Goal: Task Accomplishment & Management: Manage account settings

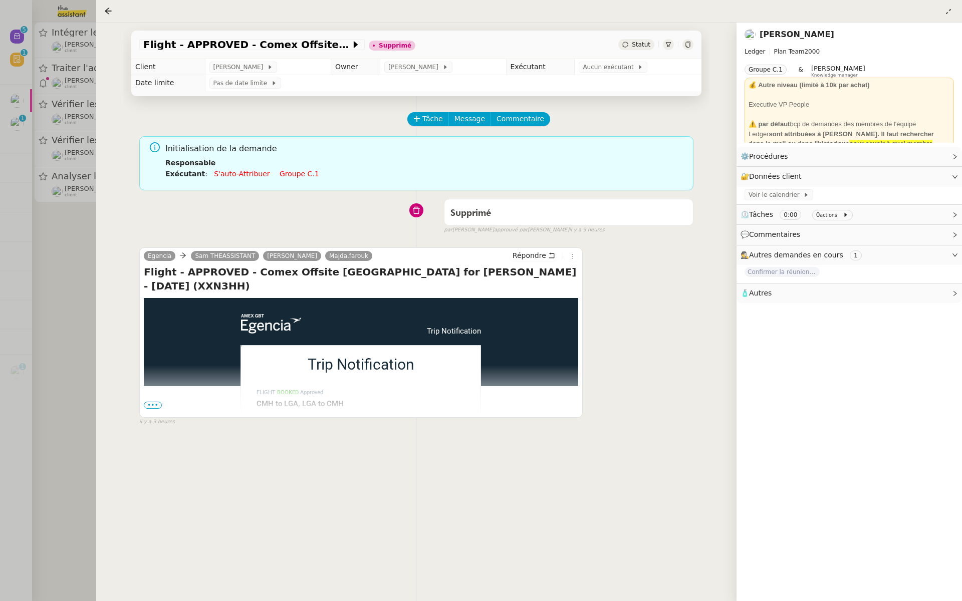
click at [46, 155] on div at bounding box center [481, 300] width 962 height 601
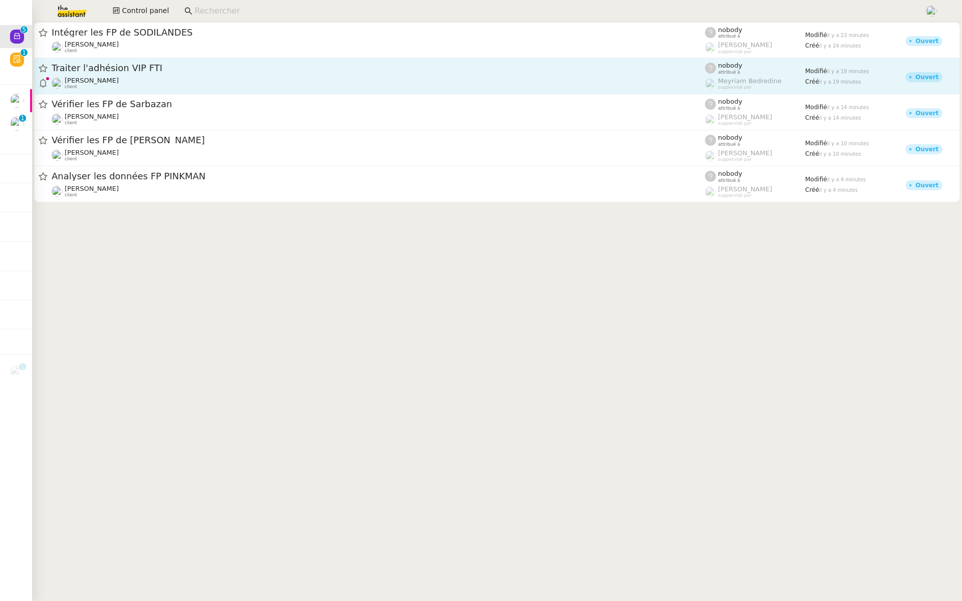
click at [182, 70] on span "Traiter l'adhésion VIP FTI" at bounding box center [378, 68] width 653 height 9
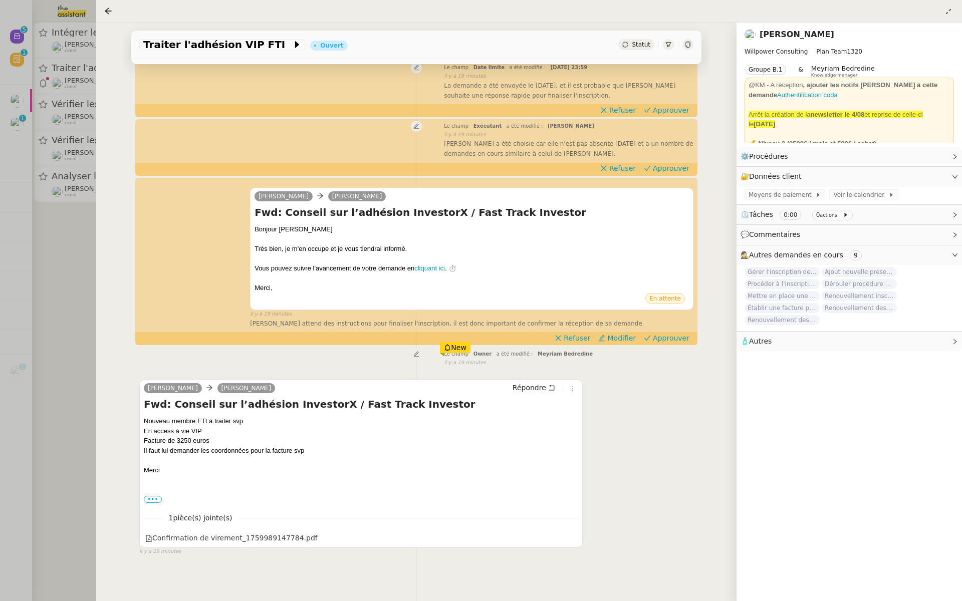
scroll to position [128, 0]
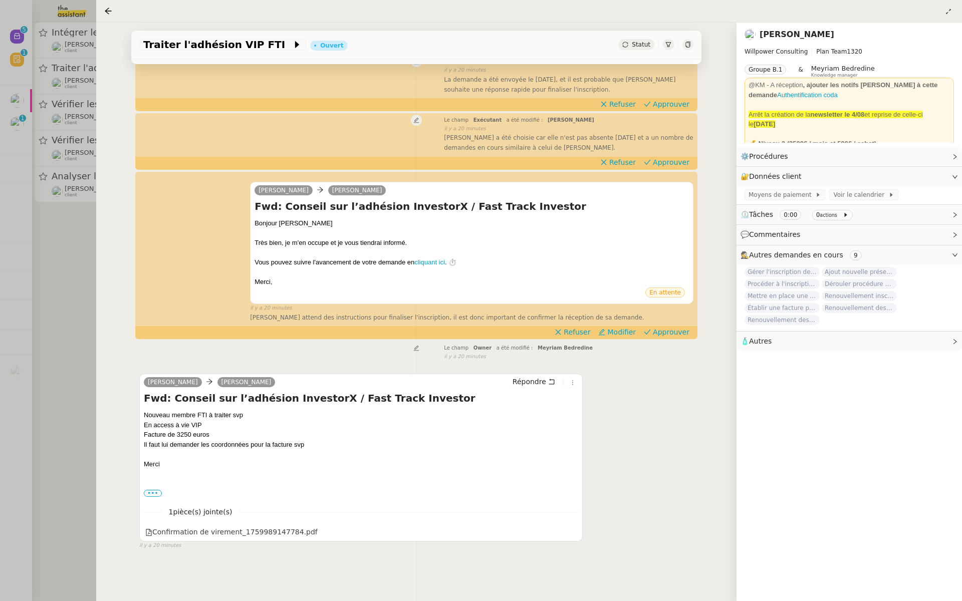
click at [51, 224] on div at bounding box center [481, 300] width 962 height 601
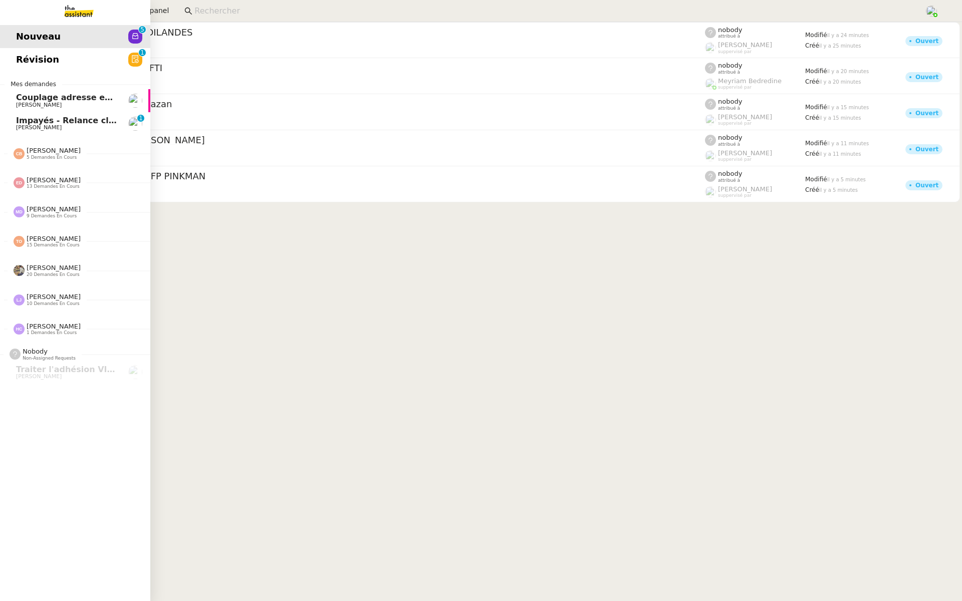
click at [30, 238] on span "[PERSON_NAME]" at bounding box center [54, 239] width 54 height 8
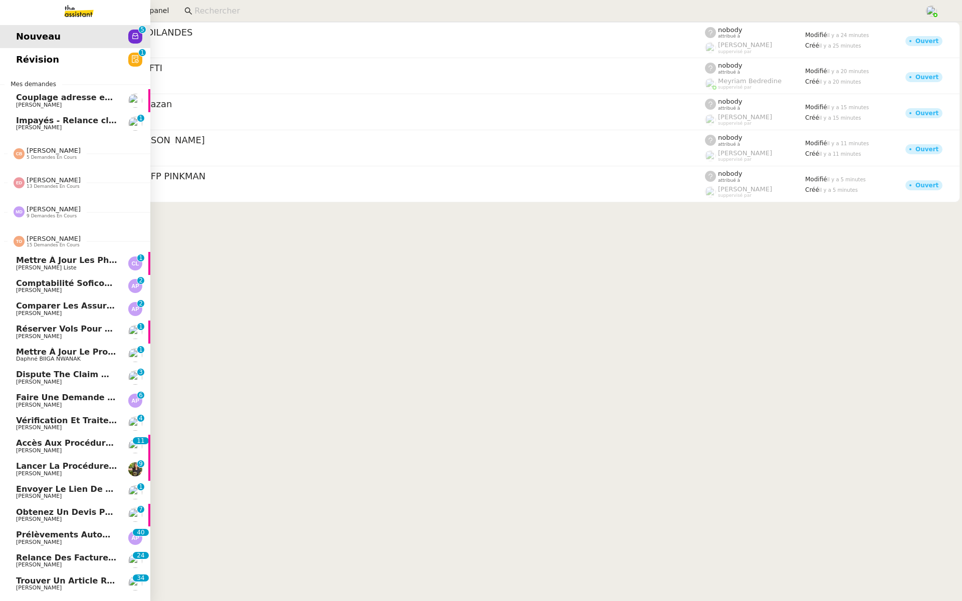
click at [43, 351] on span "Mettre à jour le projet sur le site" at bounding box center [94, 352] width 156 height 10
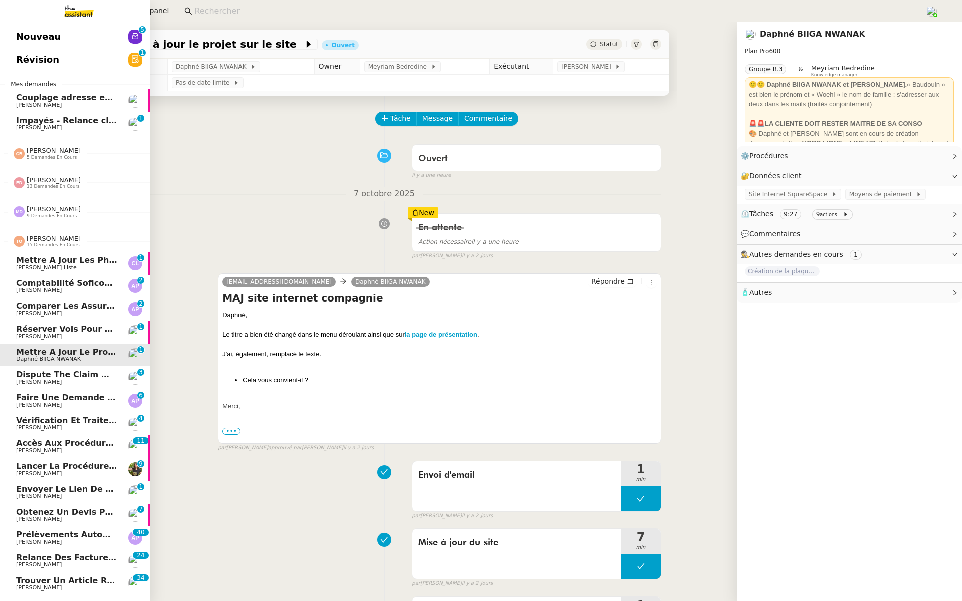
click at [44, 379] on span "[PERSON_NAME]" at bounding box center [39, 382] width 46 height 7
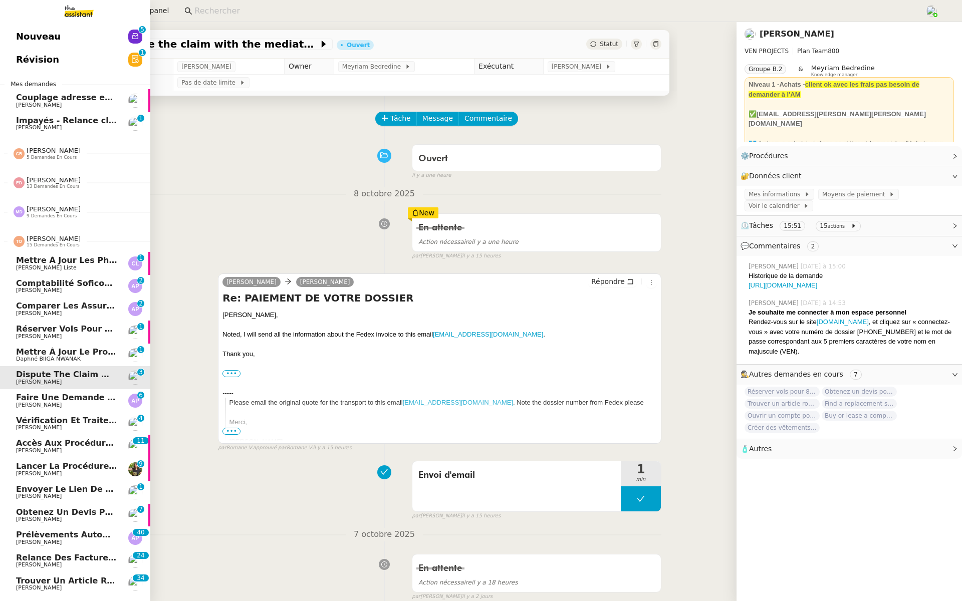
click at [47, 413] on link "Vérification et traitement des demandes comptables - 2025 [PERSON_NAME] 0 1 2 3…" at bounding box center [75, 423] width 150 height 23
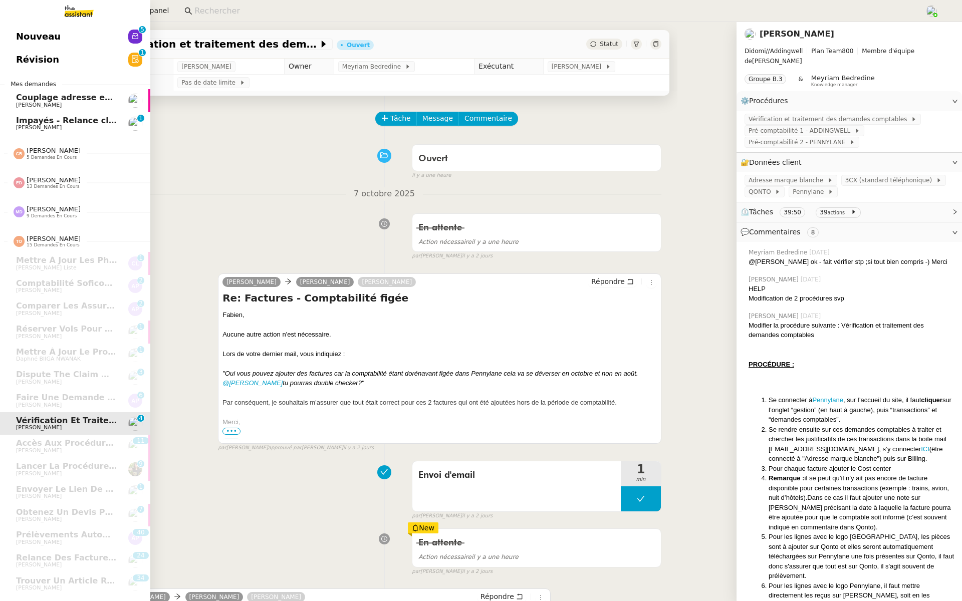
click at [86, 32] on link "Nouveau 0 1 2 3 4 5 6 7 8 9" at bounding box center [75, 36] width 150 height 23
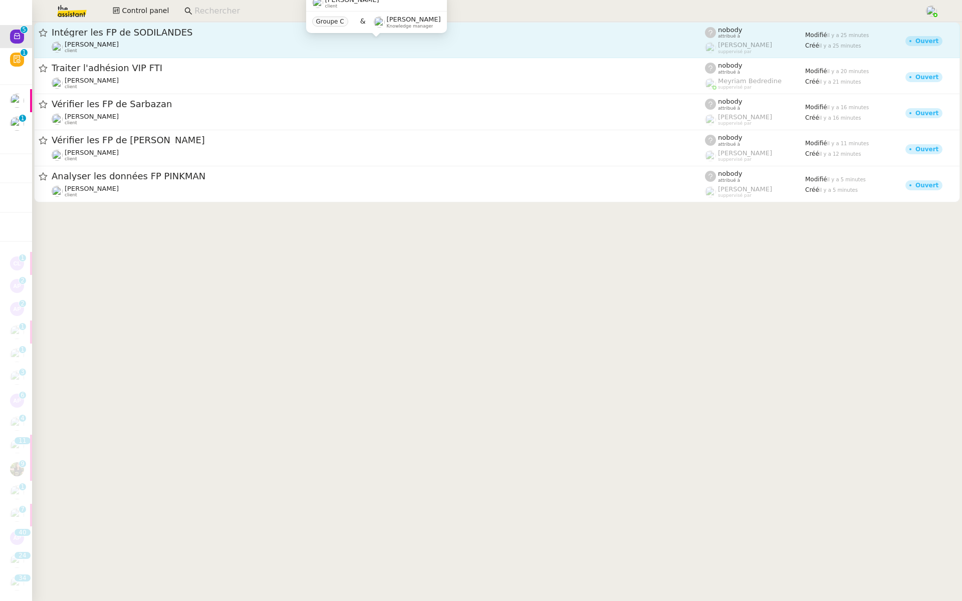
click at [220, 42] on div "[PERSON_NAME] client" at bounding box center [378, 47] width 653 height 13
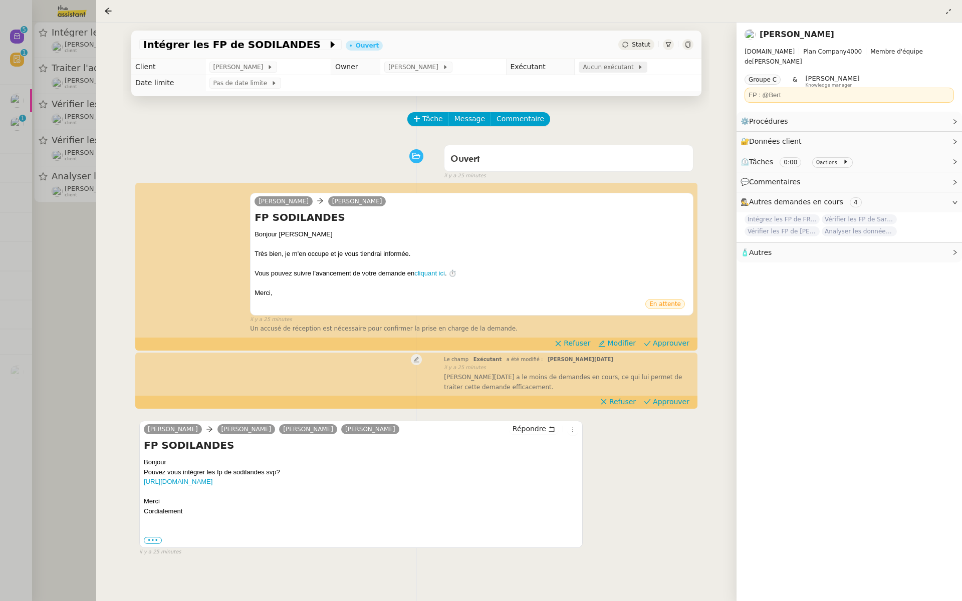
click at [603, 66] on span "Aucun exécutant" at bounding box center [609, 67] width 55 height 10
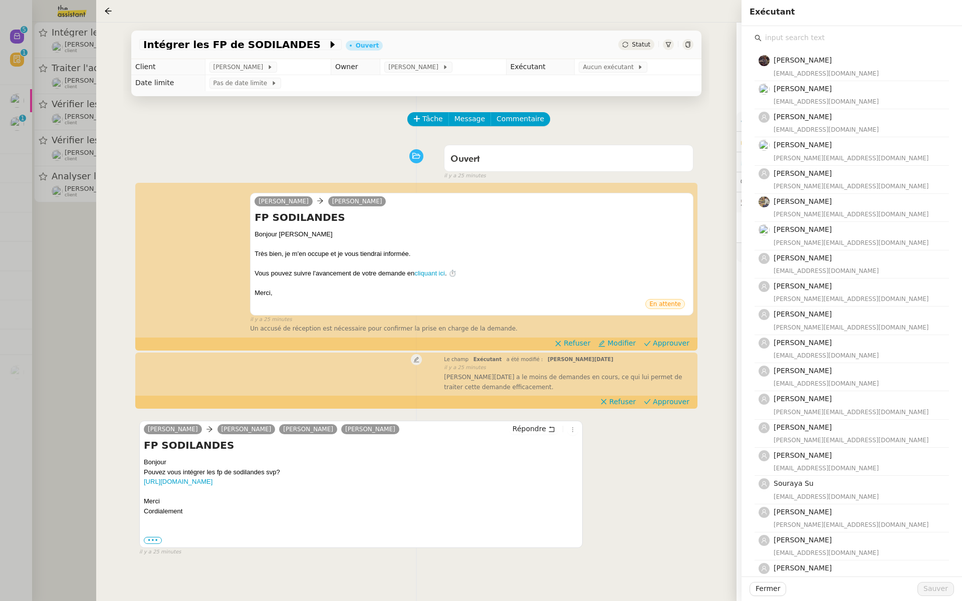
click at [785, 40] on input "text" at bounding box center [854, 38] width 187 height 14
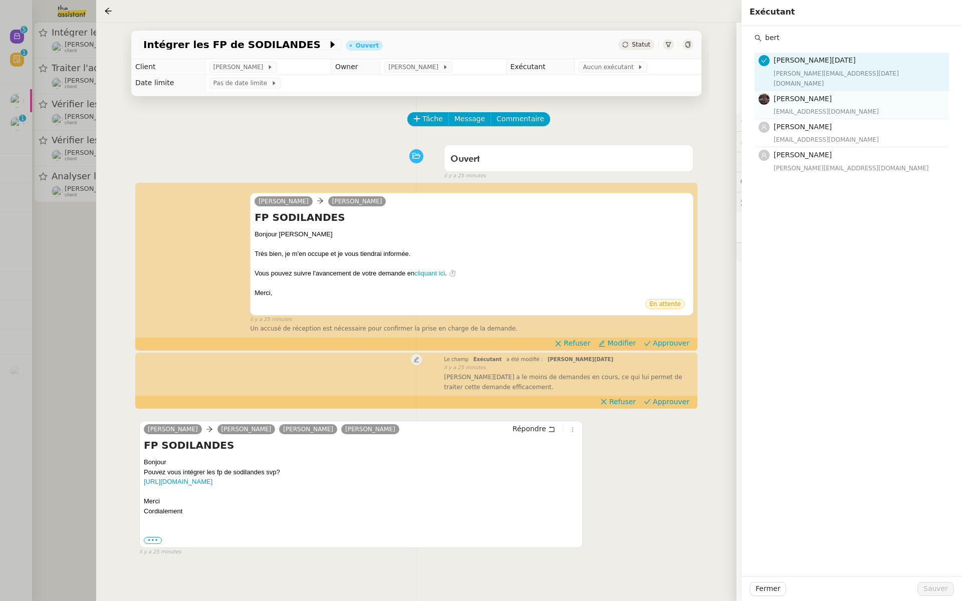
type input "bert"
click at [782, 93] on h4 "[PERSON_NAME]" at bounding box center [857, 99] width 169 height 12
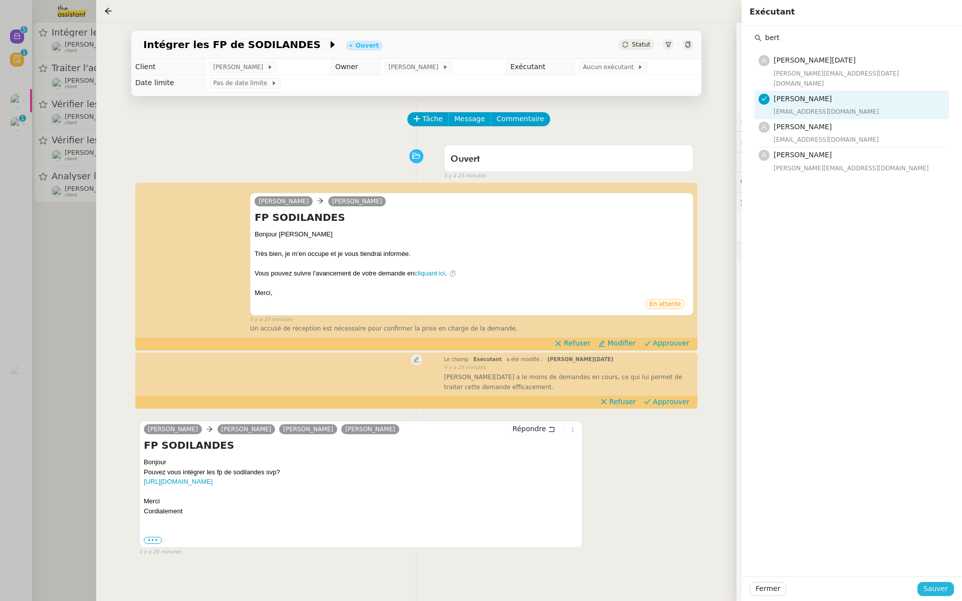
click at [932, 592] on span "Sauver" at bounding box center [935, 589] width 25 height 12
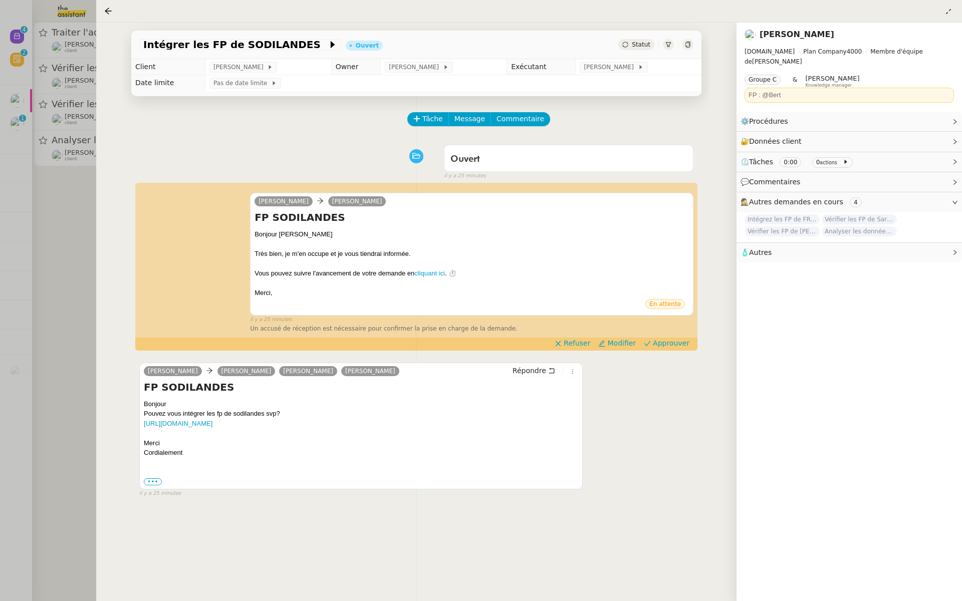
click at [40, 219] on div at bounding box center [481, 300] width 962 height 601
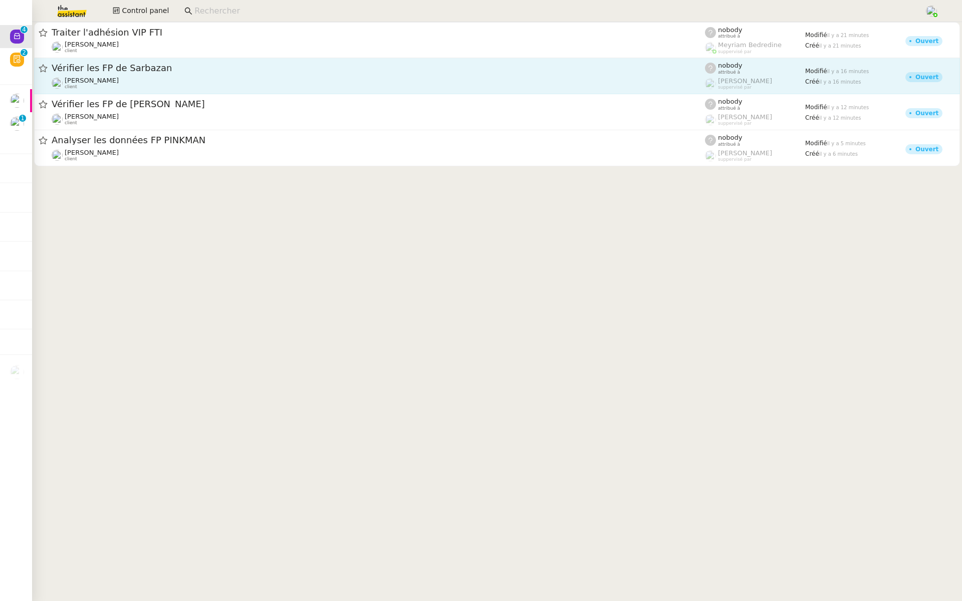
click at [159, 72] on span "Vérifier les FP de Sarbazan" at bounding box center [378, 68] width 653 height 9
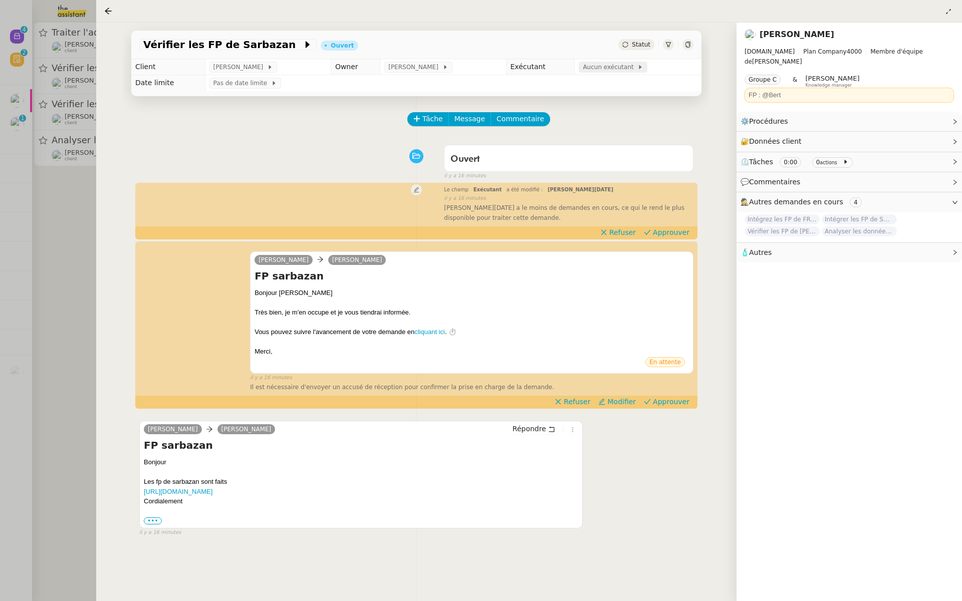
click at [608, 69] on span "Aucun exécutant" at bounding box center [609, 67] width 55 height 10
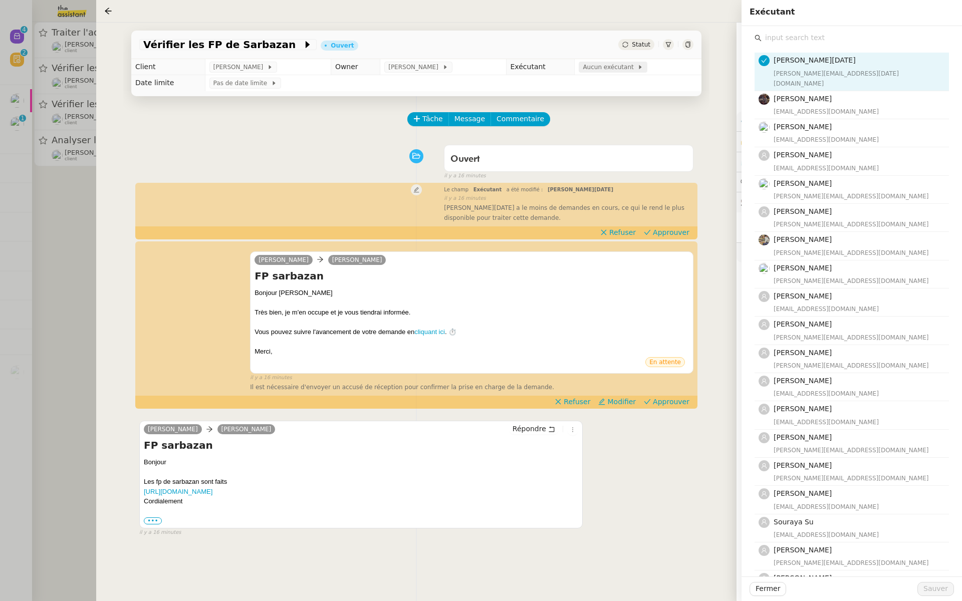
click at [604, 69] on span "Aucun exécutant" at bounding box center [609, 67] width 55 height 10
click at [799, 30] on div "[PERSON_NAME][DATE] [EMAIL_ADDRESS][DATE][DOMAIN_NAME] [PERSON_NAME] [EMAIL_ADD…" at bounding box center [851, 340] width 204 height 629
click at [787, 35] on input "text" at bounding box center [854, 38] width 187 height 14
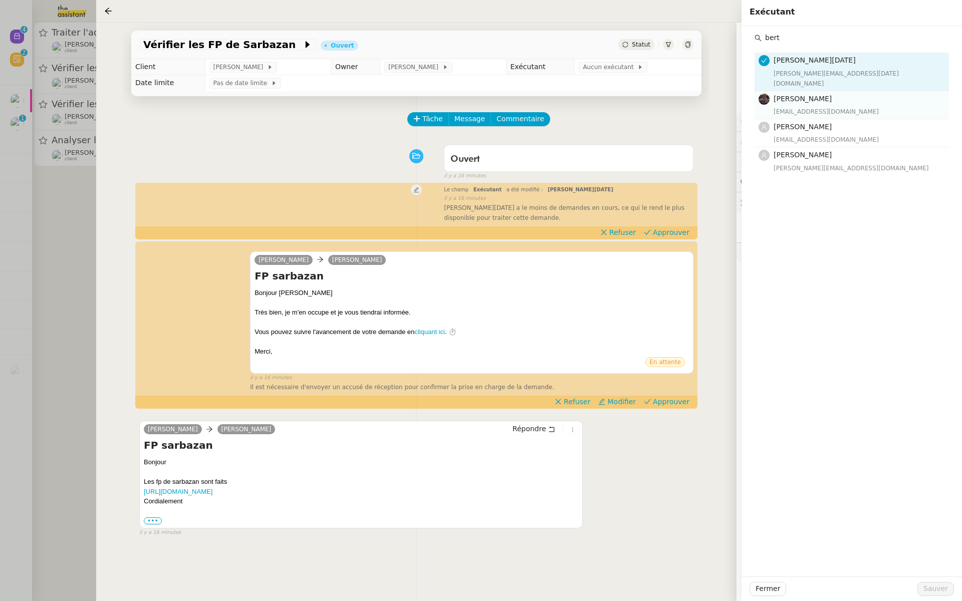
type input "bert"
click at [778, 94] on div "[PERSON_NAME] [EMAIL_ADDRESS][DOMAIN_NAME]" at bounding box center [857, 105] width 169 height 24
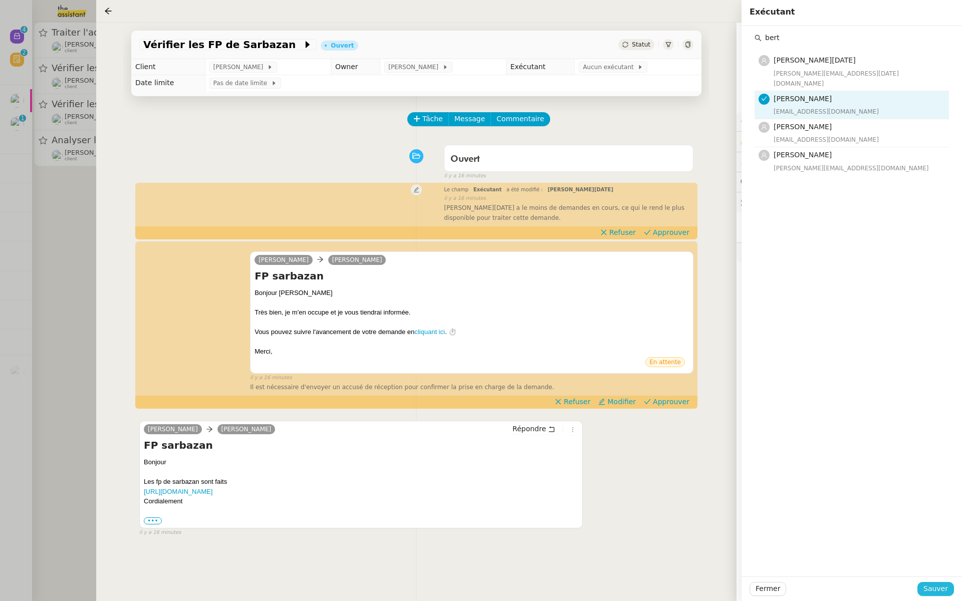
click at [939, 590] on span "Sauver" at bounding box center [935, 589] width 25 height 12
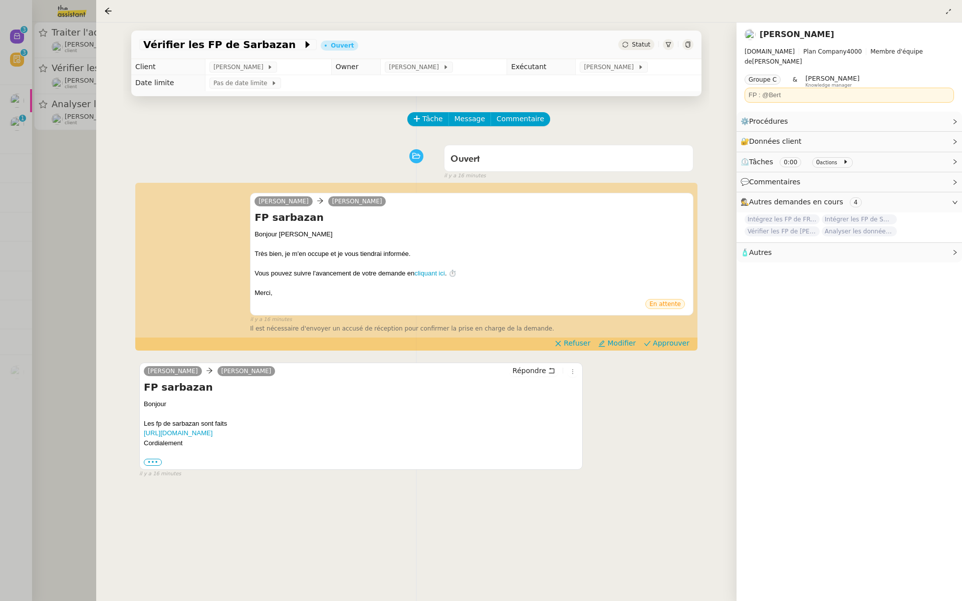
click at [60, 216] on div at bounding box center [481, 300] width 962 height 601
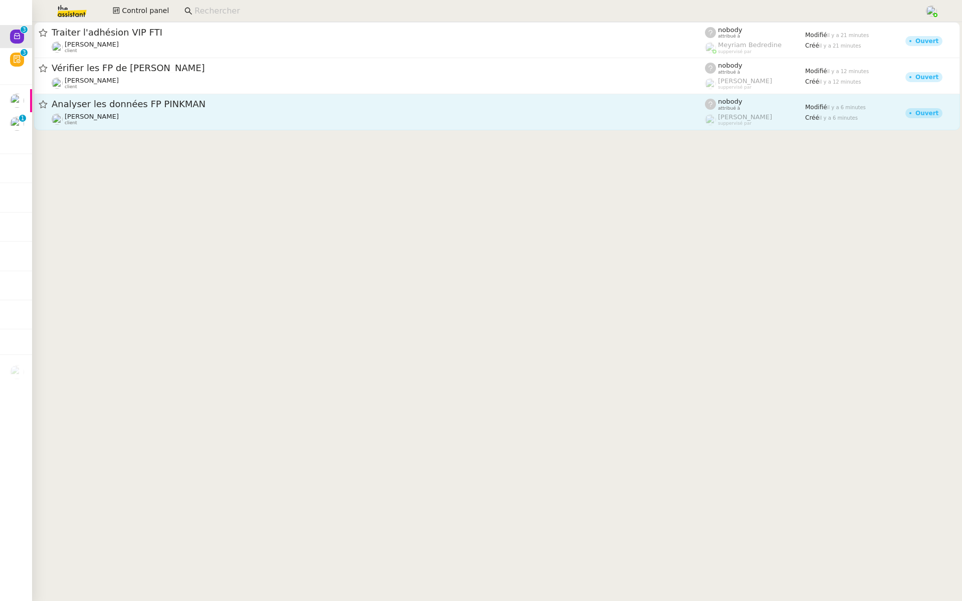
click at [171, 104] on span "Analyser les données FP PINKMAN" at bounding box center [378, 104] width 653 height 9
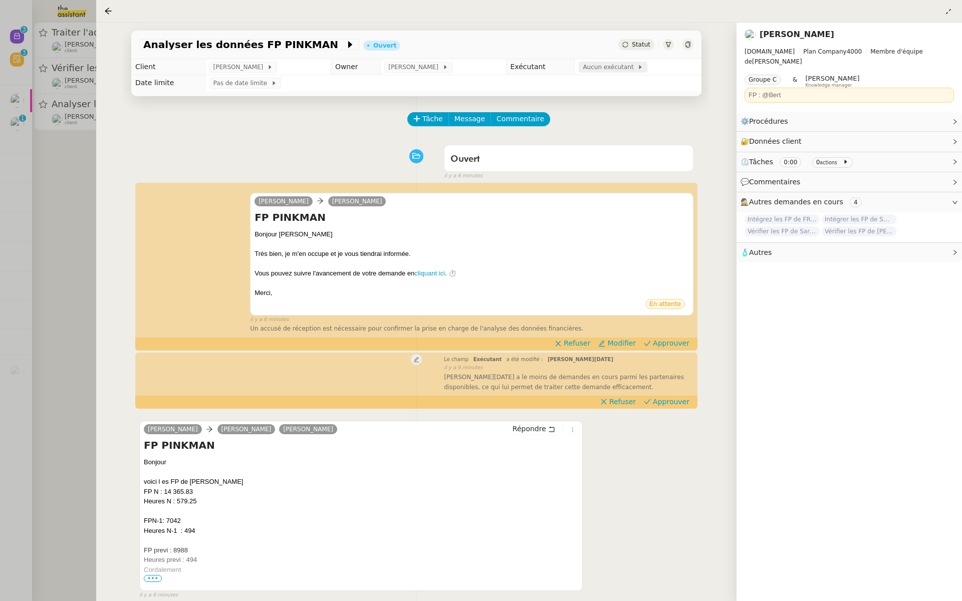
click at [601, 68] on span "Aucun exécutant" at bounding box center [609, 67] width 55 height 10
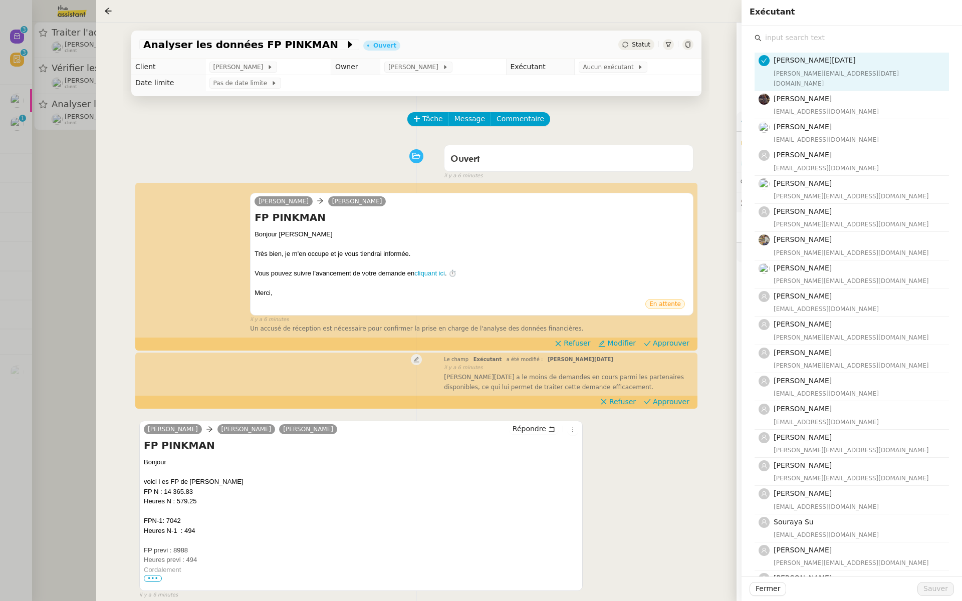
click at [794, 38] on input "text" at bounding box center [854, 38] width 187 height 14
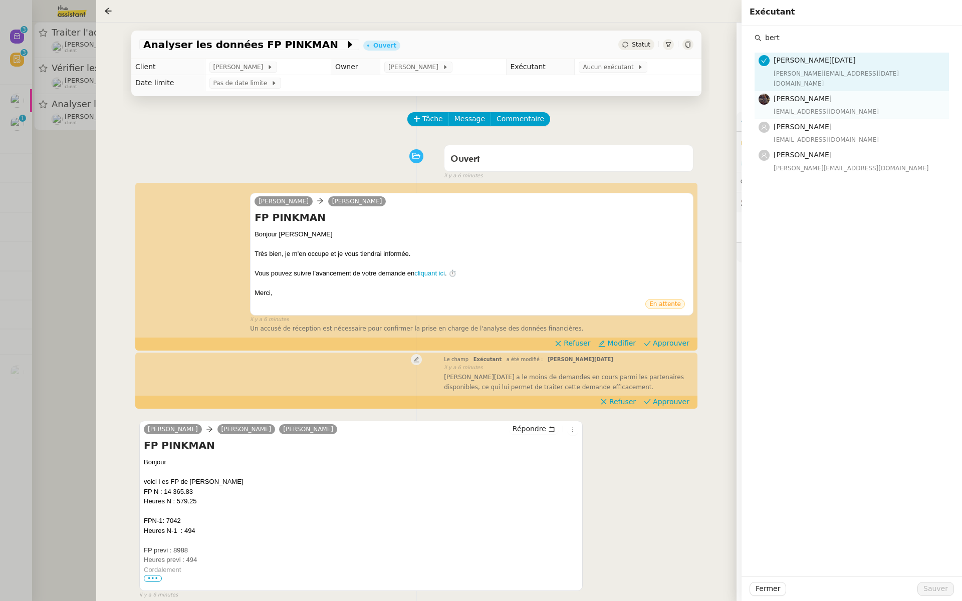
type input "bert"
click at [809, 95] on span "[PERSON_NAME]" at bounding box center [802, 99] width 58 height 8
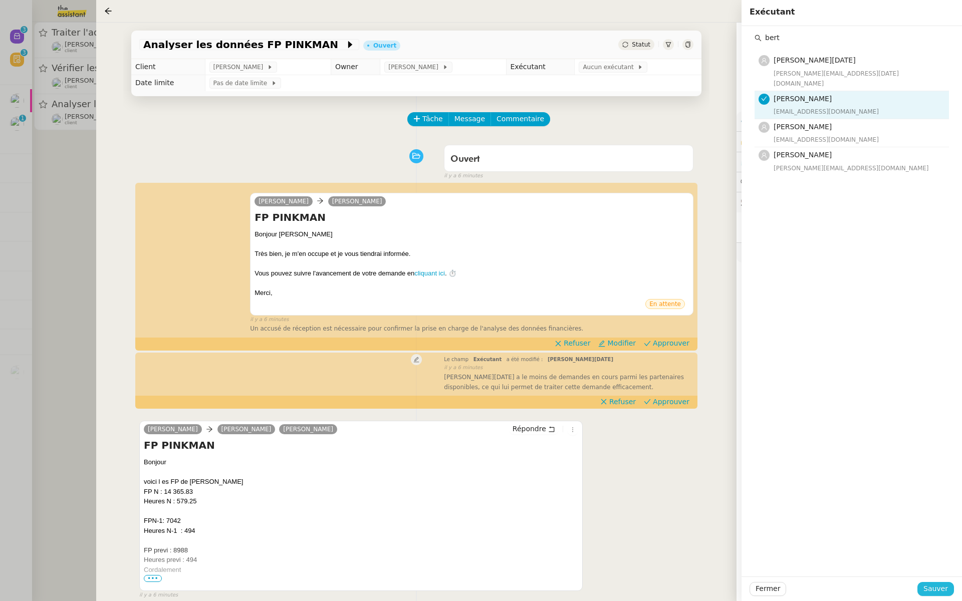
click at [934, 591] on span "Sauver" at bounding box center [935, 589] width 25 height 12
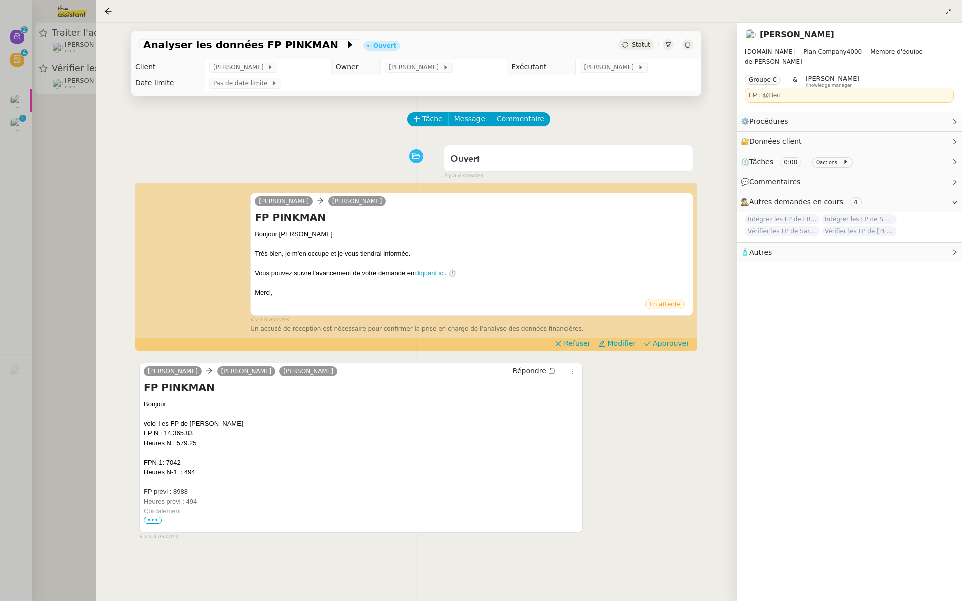
click at [35, 185] on div at bounding box center [481, 300] width 962 height 601
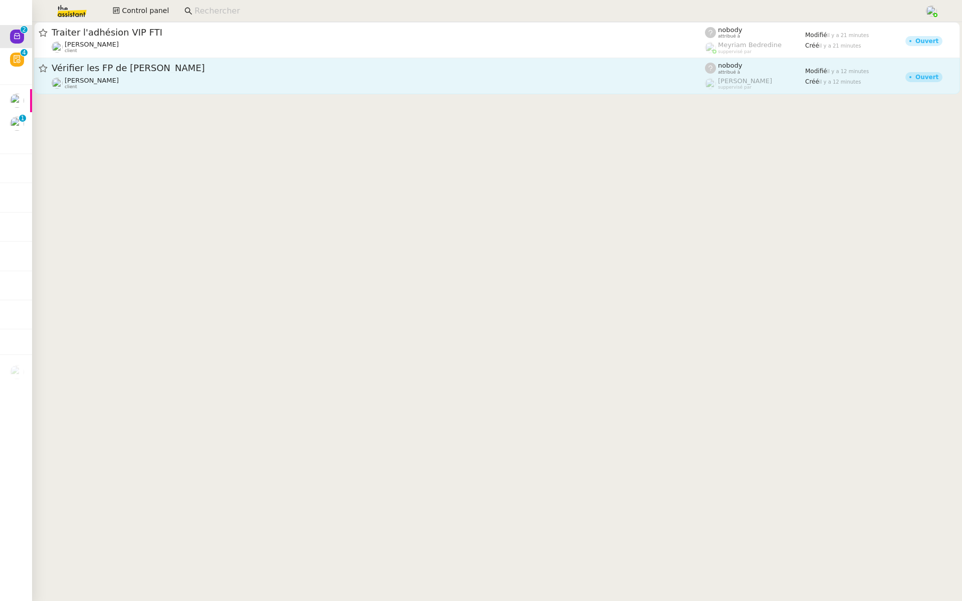
click at [116, 68] on span "Vérifier les FP de [PERSON_NAME]" at bounding box center [378, 68] width 653 height 9
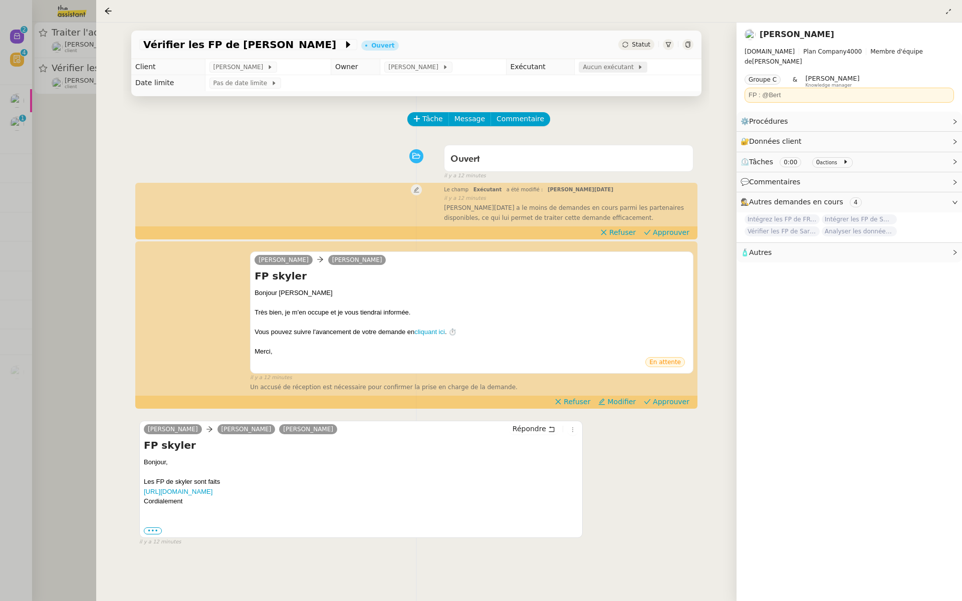
click at [615, 68] on span "Aucun exécutant" at bounding box center [609, 67] width 55 height 10
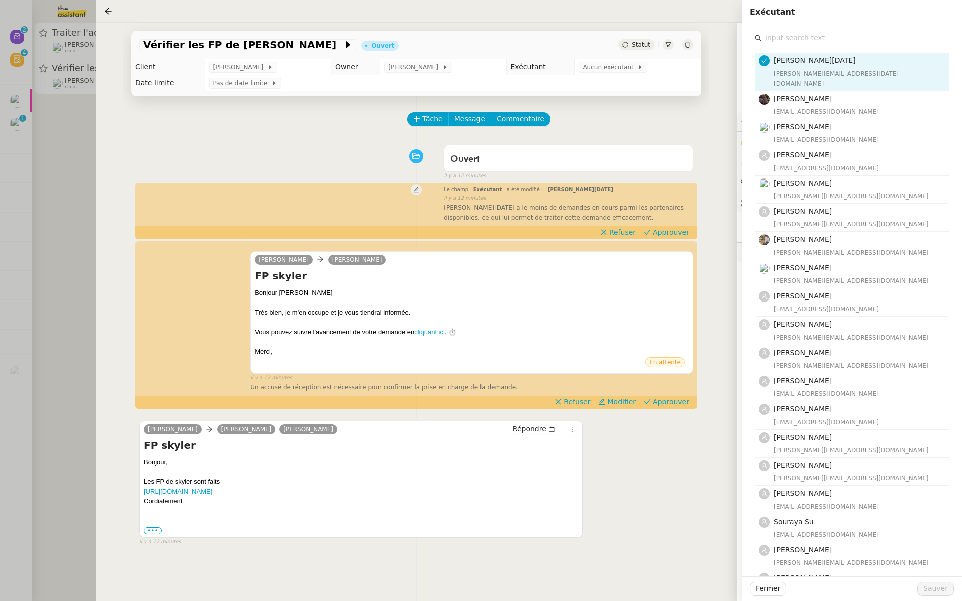
click at [771, 37] on input "text" at bounding box center [854, 38] width 187 height 14
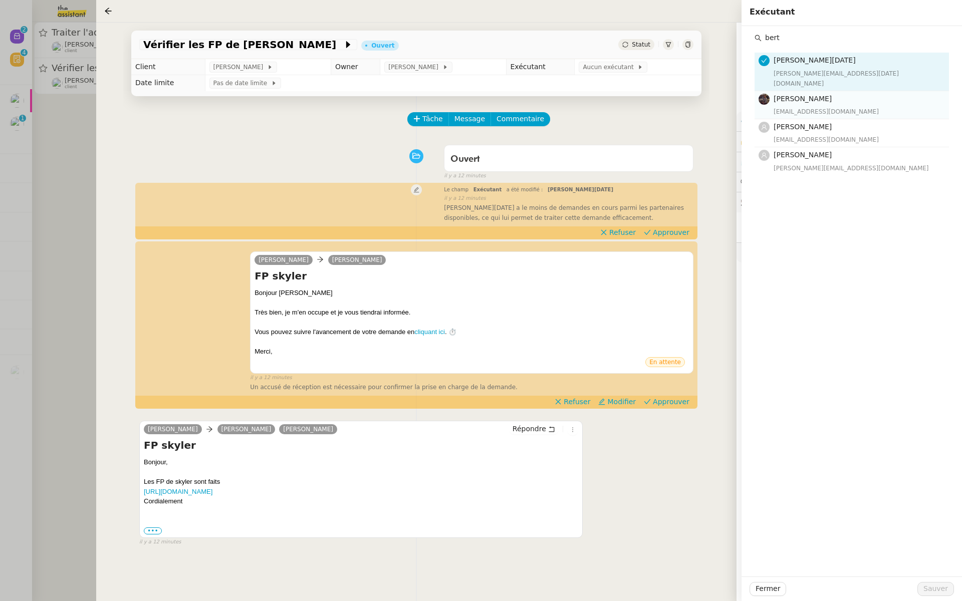
type input "bert"
click at [789, 107] on div "[EMAIL_ADDRESS][DOMAIN_NAME]" at bounding box center [857, 112] width 169 height 10
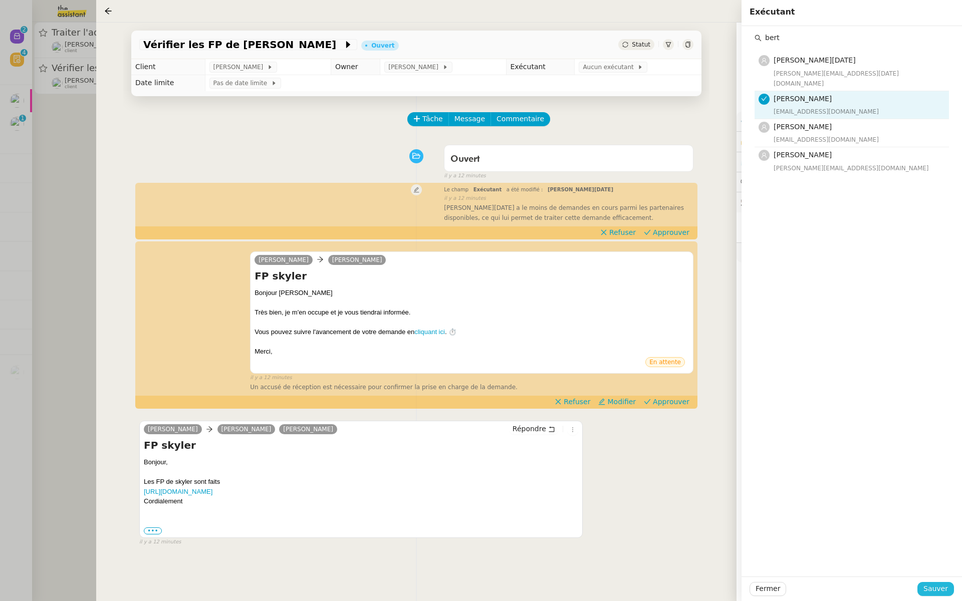
click at [934, 594] on span "Sauver" at bounding box center [935, 589] width 25 height 12
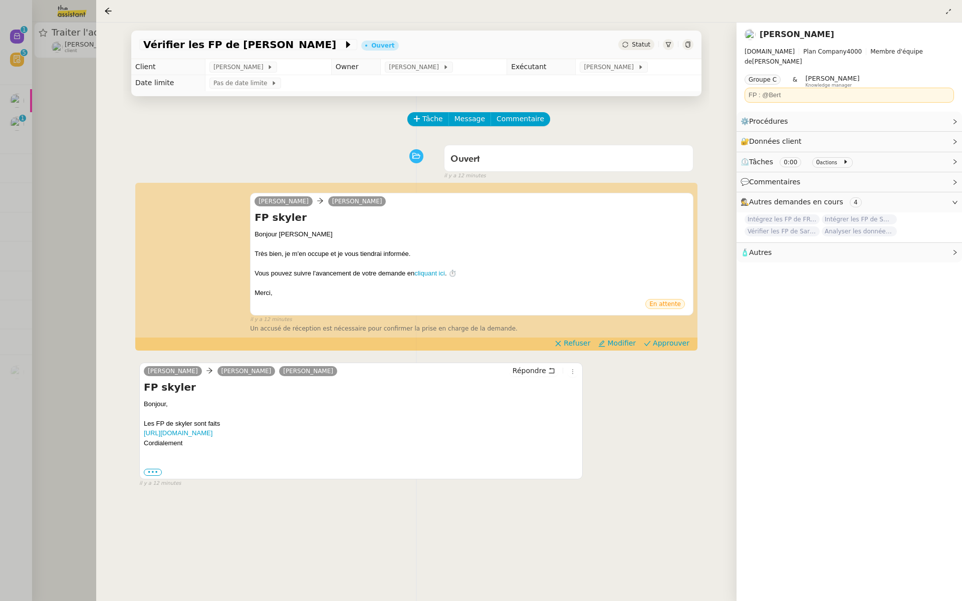
click at [68, 226] on div at bounding box center [481, 300] width 962 height 601
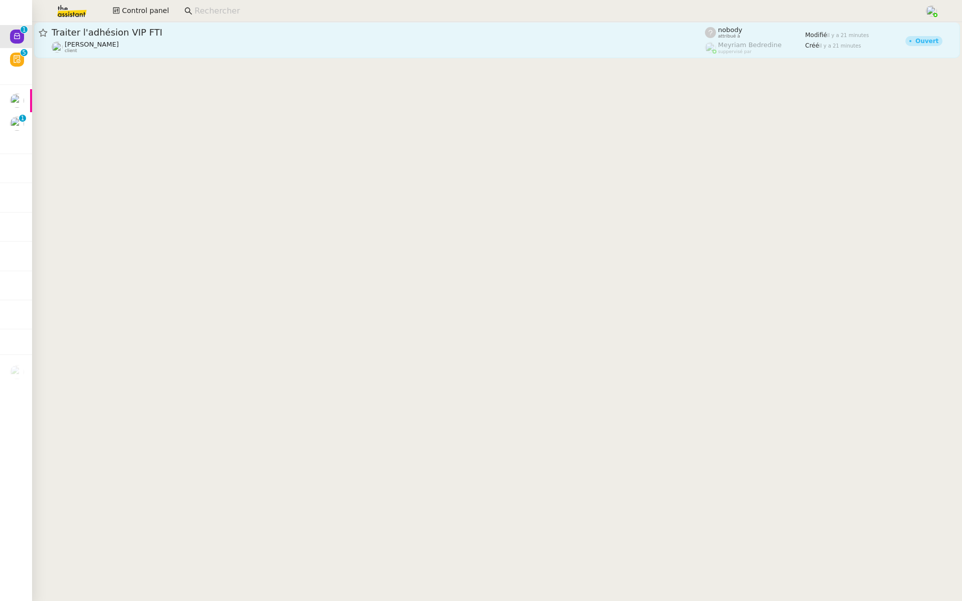
click at [155, 40] on div "Traiter l'adhésion VIP FTI [PERSON_NAME] client" at bounding box center [378, 40] width 653 height 27
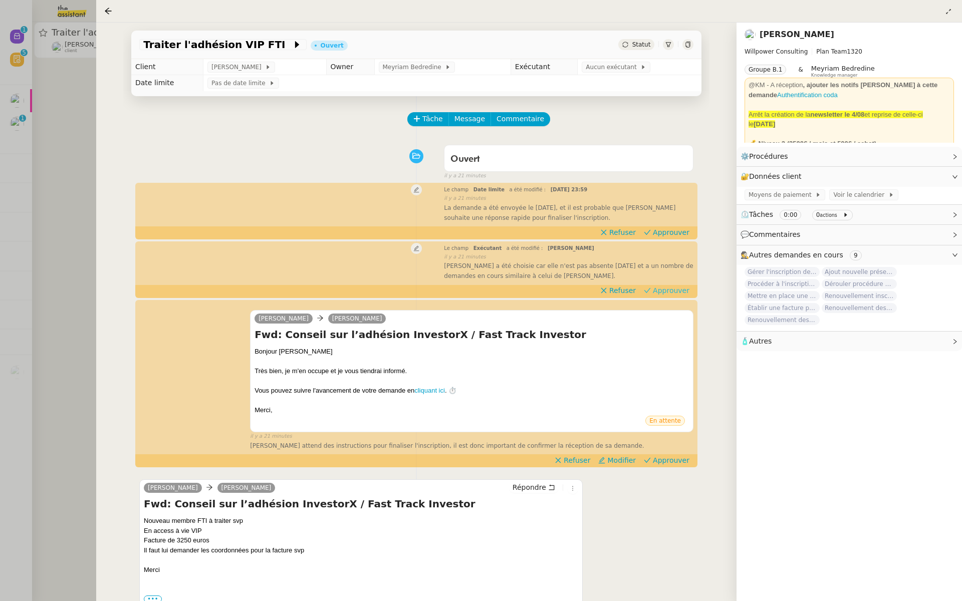
click at [673, 289] on span "Approuver" at bounding box center [671, 290] width 37 height 10
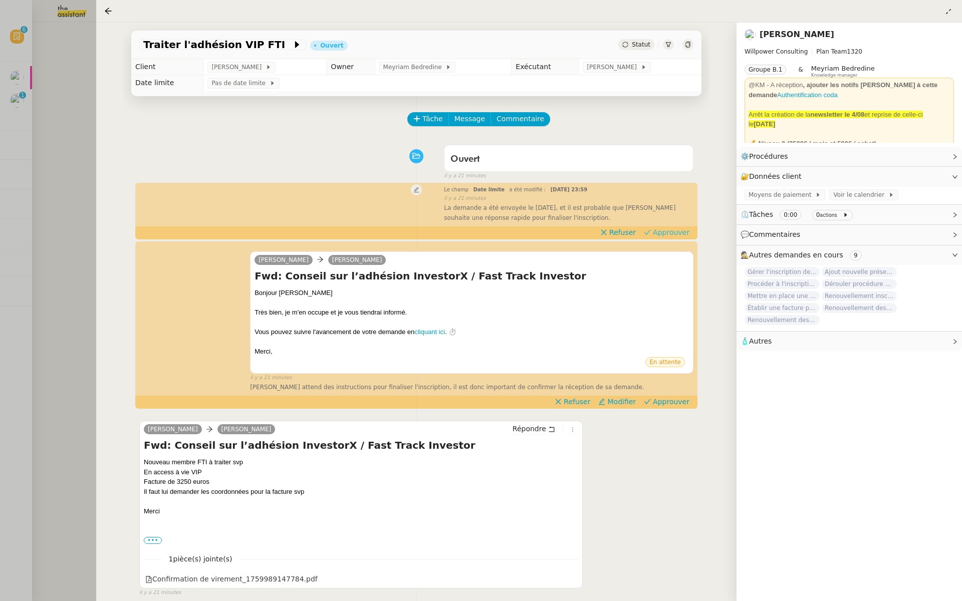
click at [670, 232] on span "Approuver" at bounding box center [671, 232] width 37 height 10
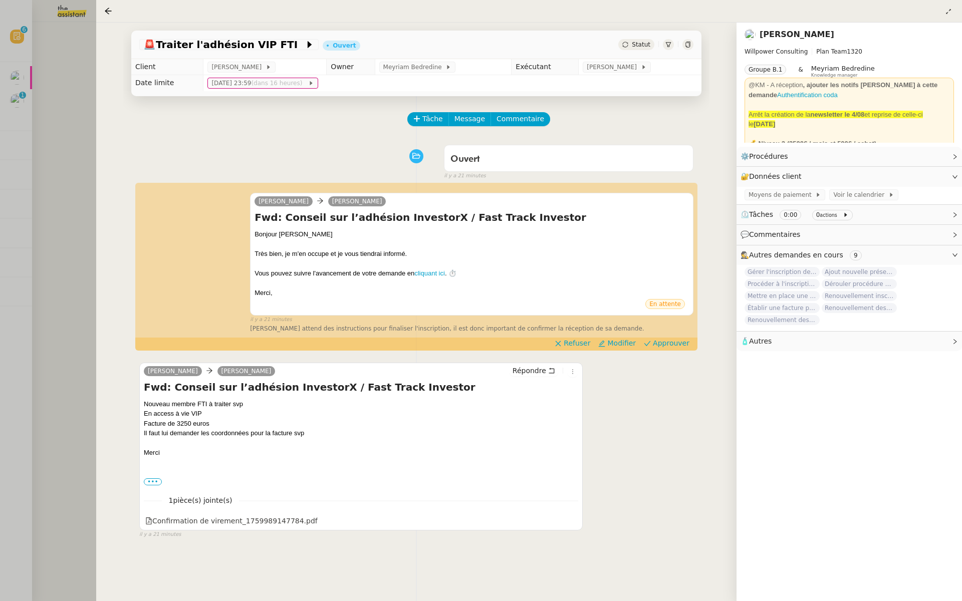
click at [15, 98] on div at bounding box center [481, 300] width 962 height 601
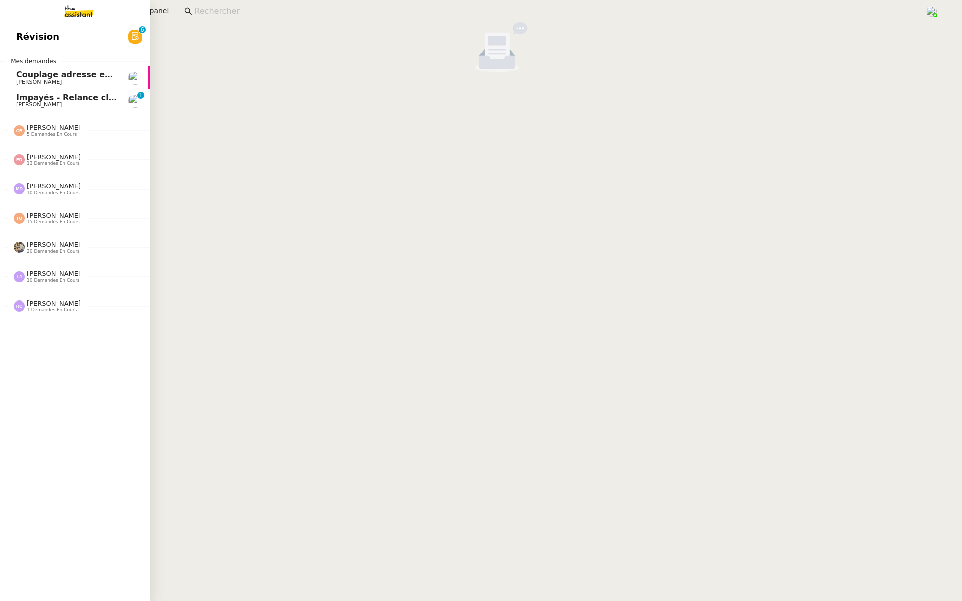
click at [58, 32] on link "Révision 0 1 2 3 4 5 6 7 8 9" at bounding box center [75, 36] width 150 height 23
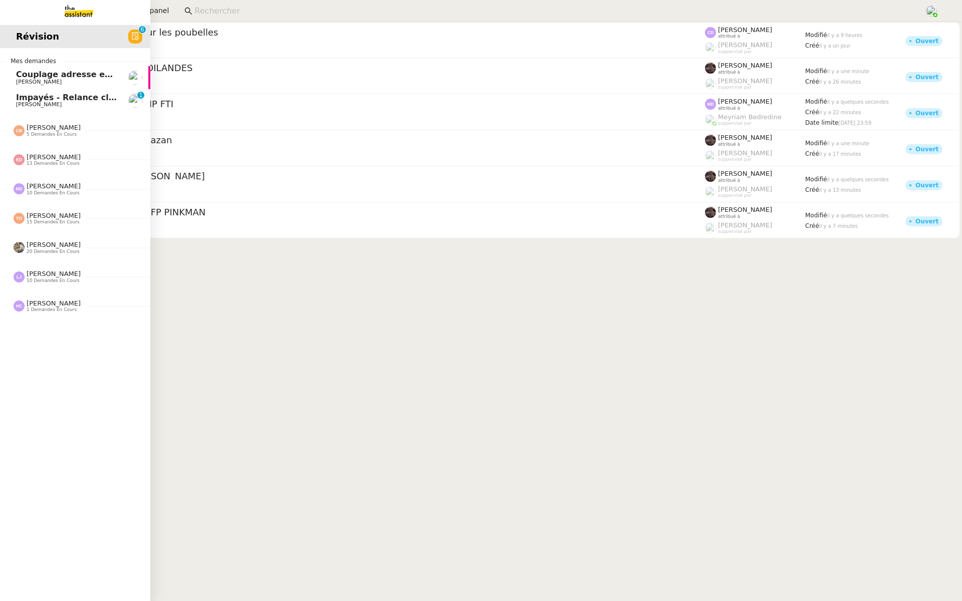
click at [24, 35] on span "Révision" at bounding box center [37, 36] width 43 height 15
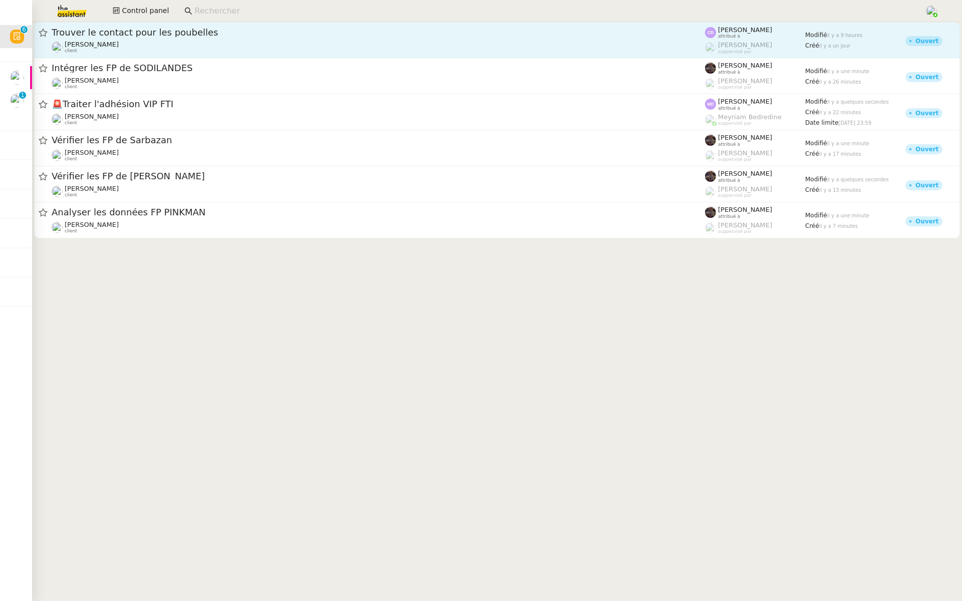
click at [143, 32] on span "Trouver le contact pour les poubelles" at bounding box center [378, 32] width 653 height 9
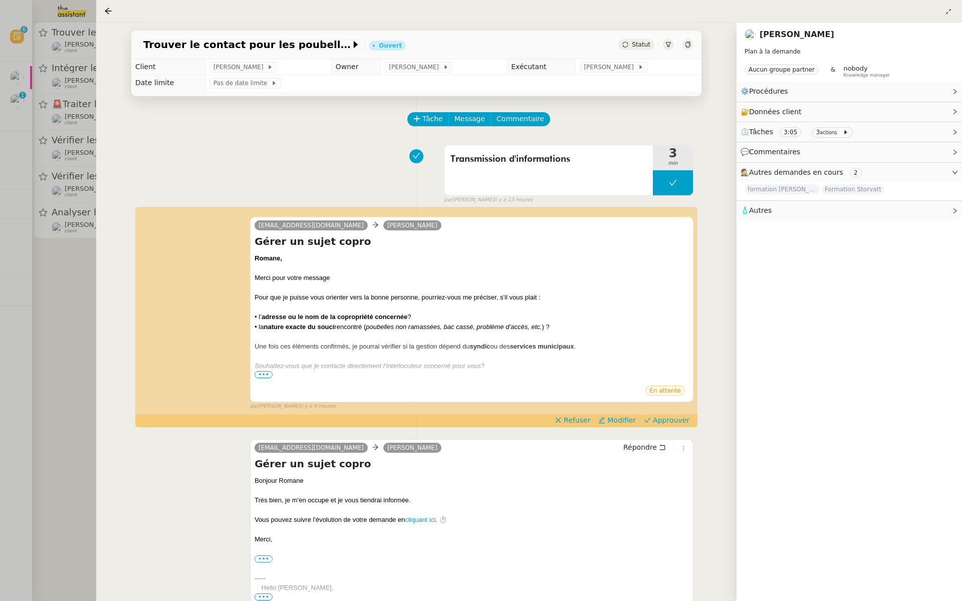
click at [21, 205] on div at bounding box center [481, 300] width 962 height 601
